Goal: Task Accomplishment & Management: Manage account settings

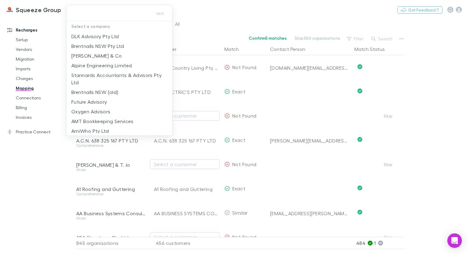
drag, startPoint x: 226, startPoint y: 7, endPoint x: 183, endPoint y: 21, distance: 44.8
click at [226, 7] on div at bounding box center [234, 127] width 468 height 254
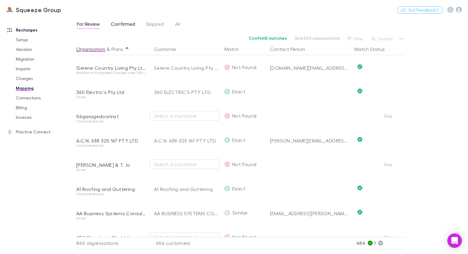
click at [130, 24] on span "Confirmed" at bounding box center [123, 25] width 24 height 8
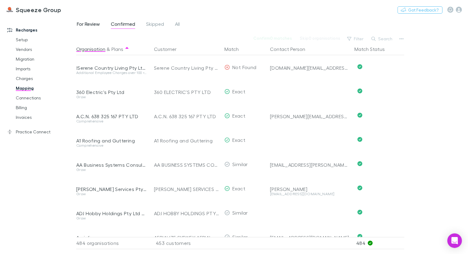
click at [96, 22] on span "For Review" at bounding box center [88, 25] width 23 height 8
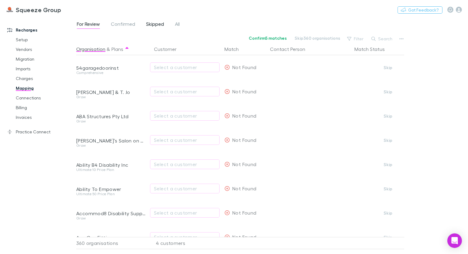
click at [154, 24] on span "Skipped" at bounding box center [155, 25] width 18 height 8
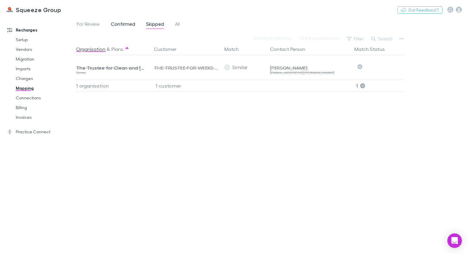
click at [124, 25] on span "Confirmed" at bounding box center [123, 25] width 24 height 8
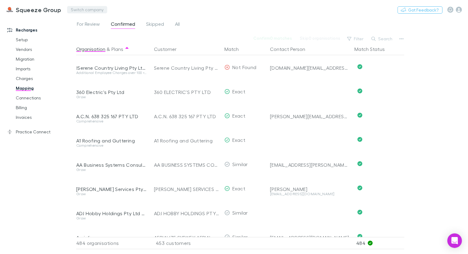
click at [96, 11] on button "Switch company" at bounding box center [87, 9] width 40 height 7
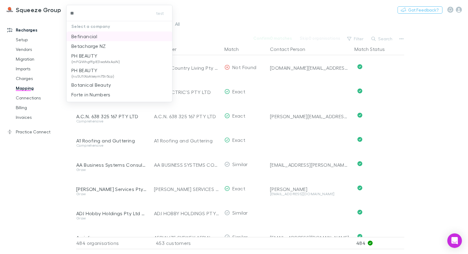
click at [103, 38] on li "Befinancial" at bounding box center [119, 37] width 106 height 10
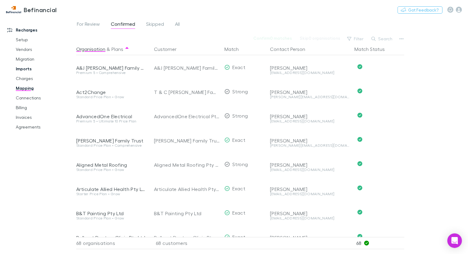
click at [28, 71] on link "Imports" at bounding box center [42, 69] width 65 height 10
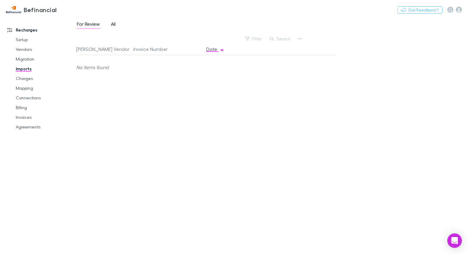
click at [116, 26] on span "All" at bounding box center [113, 25] width 5 height 8
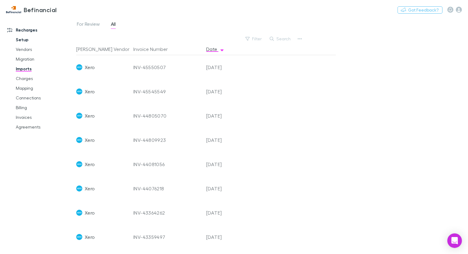
drag, startPoint x: 24, startPoint y: 43, endPoint x: 49, endPoint y: 43, distance: 25.2
click at [24, 43] on link "Setup" at bounding box center [42, 40] width 65 height 10
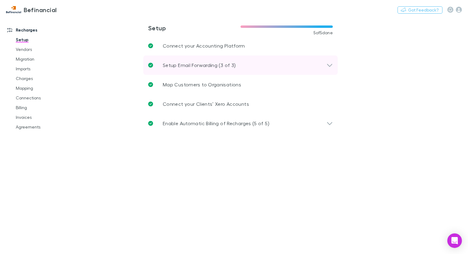
click at [225, 62] on p "Setup Email Forwarding (3 of 3)" at bounding box center [199, 65] width 73 height 7
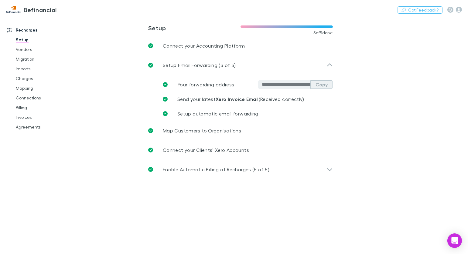
click at [322, 84] on button "Copy" at bounding box center [321, 84] width 22 height 9
click at [31, 71] on link "Imports" at bounding box center [42, 69] width 65 height 10
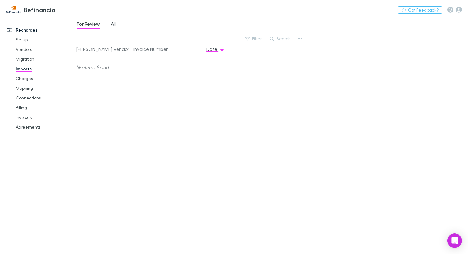
click at [111, 23] on span "All" at bounding box center [113, 25] width 5 height 8
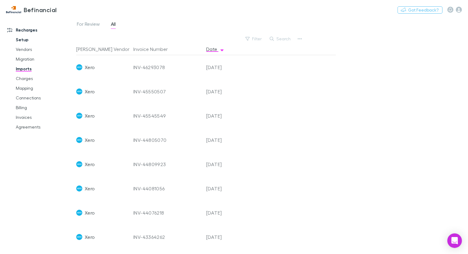
click at [24, 40] on link "Setup" at bounding box center [42, 40] width 65 height 10
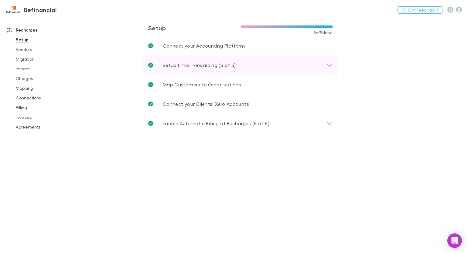
click at [199, 64] on p "Setup Email Forwarding (3 of 3)" at bounding box center [199, 65] width 73 height 7
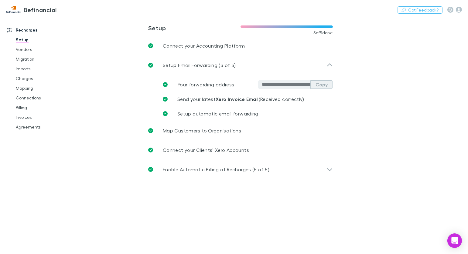
click at [323, 87] on button "Copy" at bounding box center [321, 84] width 22 height 9
drag, startPoint x: 31, startPoint y: 70, endPoint x: 67, endPoint y: 47, distance: 43.2
click at [31, 70] on link "Imports" at bounding box center [42, 69] width 65 height 10
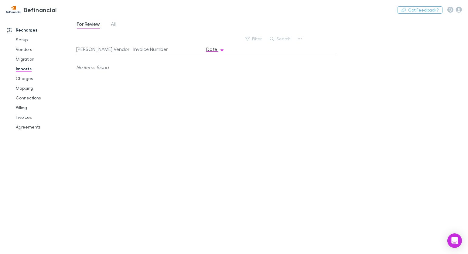
click at [117, 26] on div "For Review All" at bounding box center [98, 25] width 45 height 10
click at [116, 26] on span "All" at bounding box center [113, 25] width 5 height 8
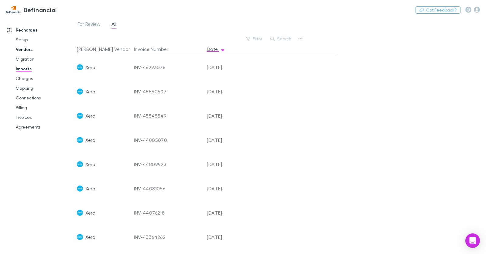
click at [29, 49] on link "Vendors" at bounding box center [43, 50] width 66 height 10
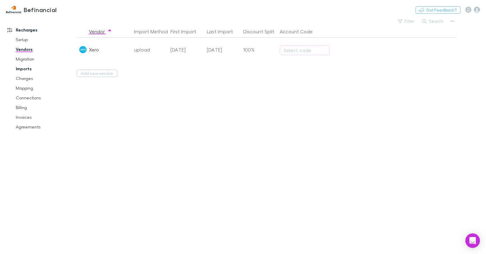
click at [29, 68] on link "Imports" at bounding box center [43, 69] width 66 height 10
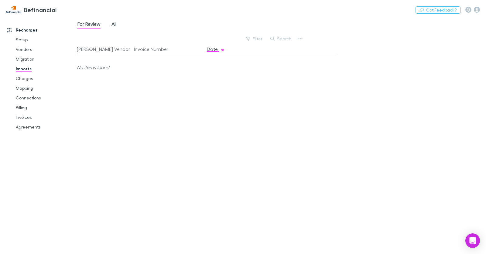
click at [111, 24] on link "All" at bounding box center [114, 25] width 6 height 10
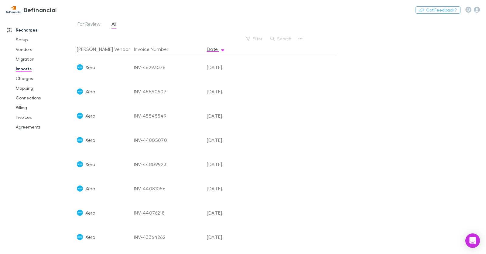
click at [148, 92] on div "INV-45550507" at bounding box center [168, 92] width 68 height 24
click at [26, 80] on link "Charges" at bounding box center [43, 79] width 66 height 10
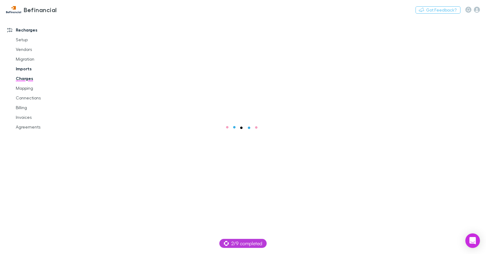
click at [32, 68] on link "Imports" at bounding box center [43, 69] width 66 height 10
click at [110, 23] on div "For Review All" at bounding box center [99, 25] width 45 height 10
click at [113, 23] on span "All" at bounding box center [113, 25] width 5 height 8
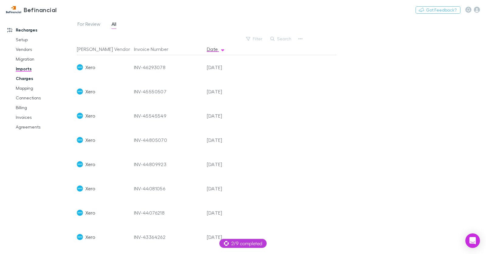
click at [26, 79] on link "Charges" at bounding box center [43, 79] width 66 height 10
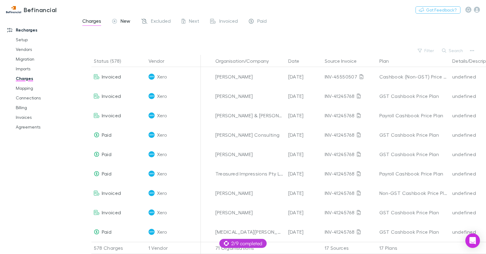
click at [124, 19] on span "New" at bounding box center [126, 22] width 10 height 8
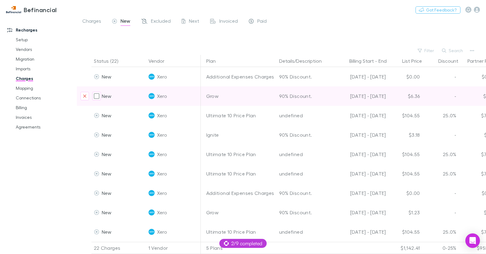
scroll to position [0, 207]
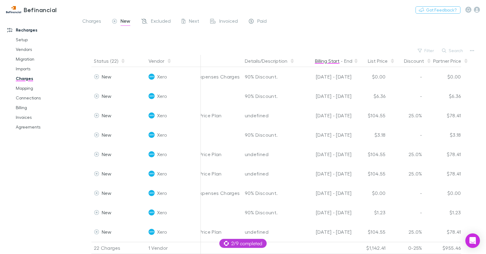
click at [332, 60] on button "Billing Start" at bounding box center [327, 61] width 25 height 12
click at [348, 60] on button "End" at bounding box center [348, 61] width 8 height 12
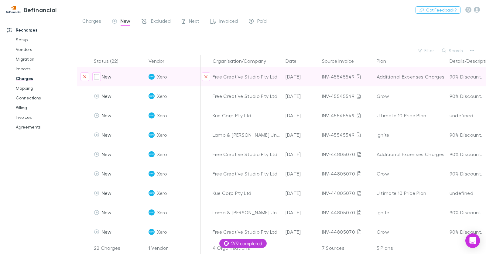
scroll to position [0, 0]
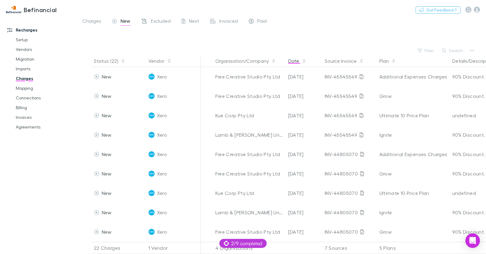
click at [295, 63] on button "Date" at bounding box center [297, 61] width 18 height 12
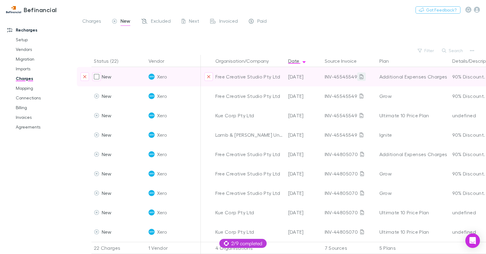
click at [357, 77] on link at bounding box center [361, 77] width 9 height 9
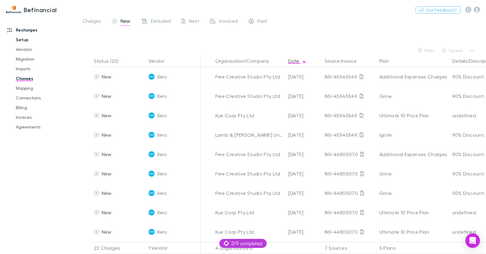
click at [25, 39] on link "Setup" at bounding box center [43, 40] width 66 height 10
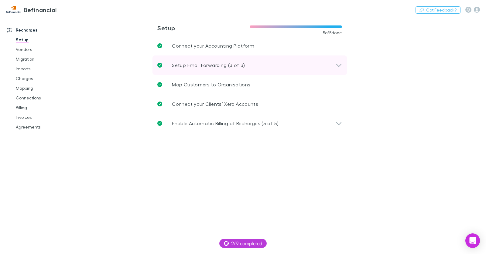
drag, startPoint x: 176, startPoint y: 63, endPoint x: 198, endPoint y: 70, distance: 23.5
click at [176, 63] on p "Setup Email Forwarding (3 of 3)" at bounding box center [208, 65] width 73 height 7
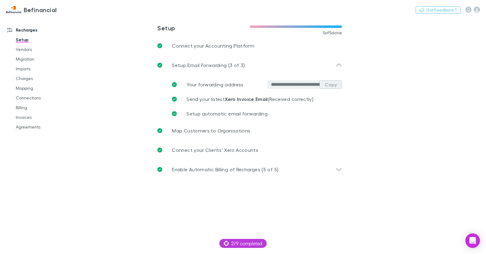
click at [327, 85] on button "Copy" at bounding box center [330, 84] width 22 height 9
click at [32, 90] on link "Mapping" at bounding box center [43, 89] width 66 height 10
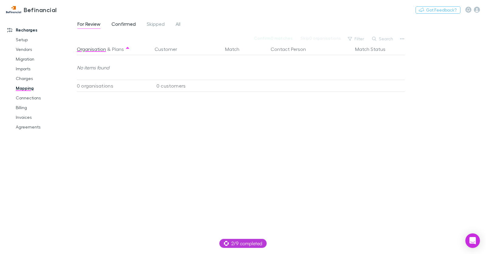
click at [119, 24] on span "Confirmed" at bounding box center [123, 25] width 24 height 8
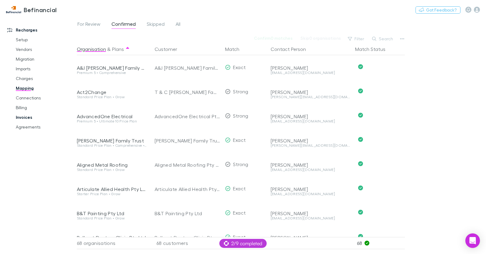
click at [23, 118] on link "Invoices" at bounding box center [43, 118] width 66 height 10
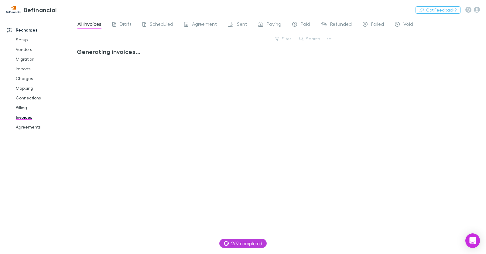
click at [153, 24] on span "Scheduled" at bounding box center [161, 25] width 23 height 8
drag, startPoint x: 134, startPoint y: 24, endPoint x: 128, endPoint y: 24, distance: 6.1
click at [134, 24] on div "All invoices Draft Scheduled Agreement Sent Paying Paid Refunded Failed Void" at bounding box center [248, 25] width 342 height 10
click at [128, 24] on span "Draft" at bounding box center [126, 25] width 12 height 8
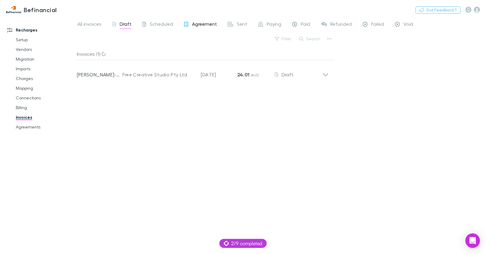
click at [201, 25] on span "Agreement" at bounding box center [204, 25] width 25 height 8
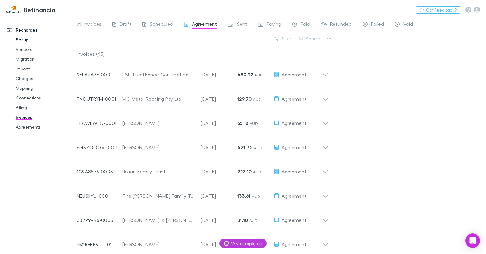
click at [27, 38] on link "Setup" at bounding box center [43, 40] width 66 height 10
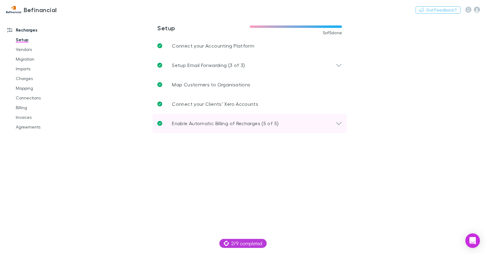
click at [218, 120] on p "Enable Automatic Billing of Recharges (5 of 5)" at bounding box center [225, 123] width 107 height 7
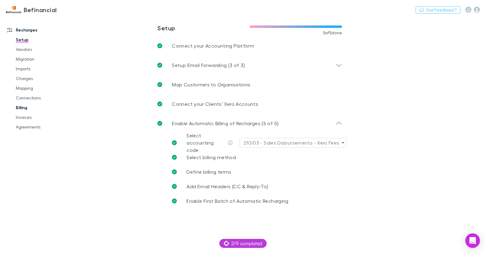
click at [30, 107] on link "Billing" at bounding box center [43, 108] width 66 height 10
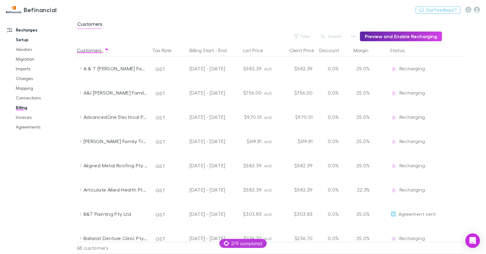
click at [24, 39] on link "Setup" at bounding box center [43, 40] width 66 height 10
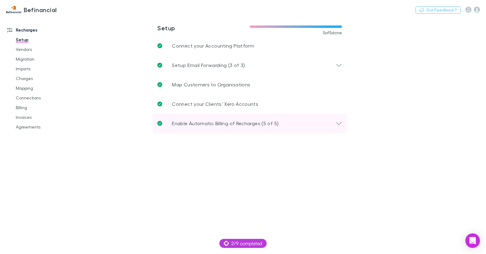
click at [200, 124] on p "Enable Automatic Billing of Recharges (5 of 5)" at bounding box center [225, 123] width 107 height 7
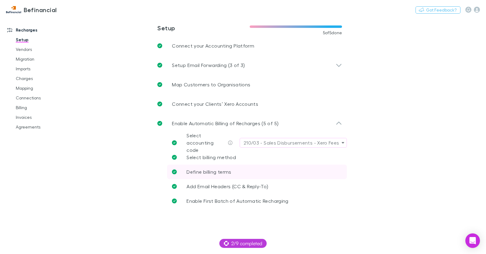
click at [233, 169] on link "Define billing terms" at bounding box center [257, 172] width 180 height 15
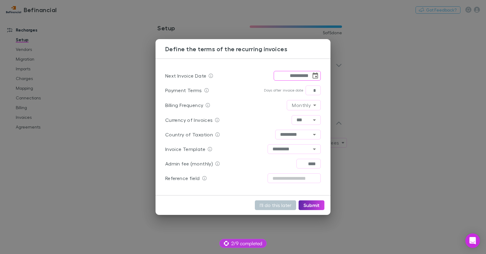
drag, startPoint x: 288, startPoint y: 75, endPoint x: 281, endPoint y: 75, distance: 6.7
click at [281, 75] on input "**********" at bounding box center [292, 76] width 37 height 10
